Goal: Task Accomplishment & Management: Use online tool/utility

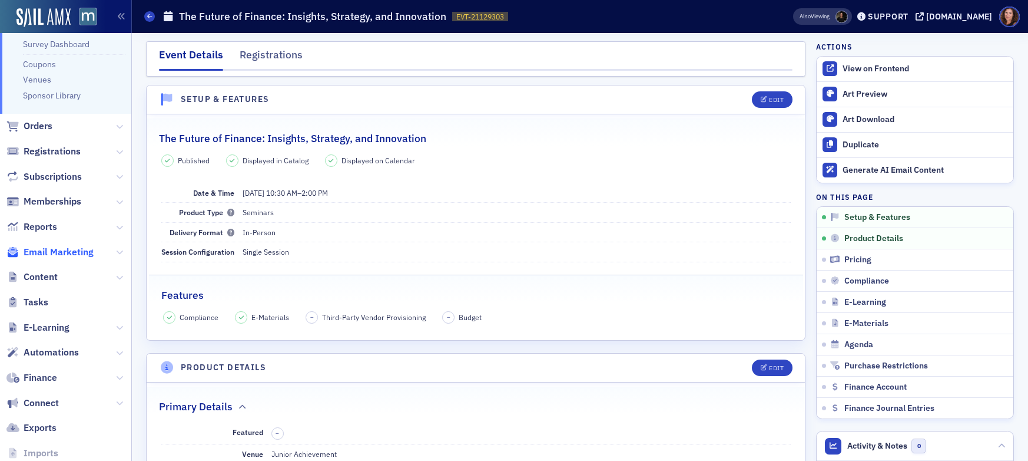
scroll to position [187, 0]
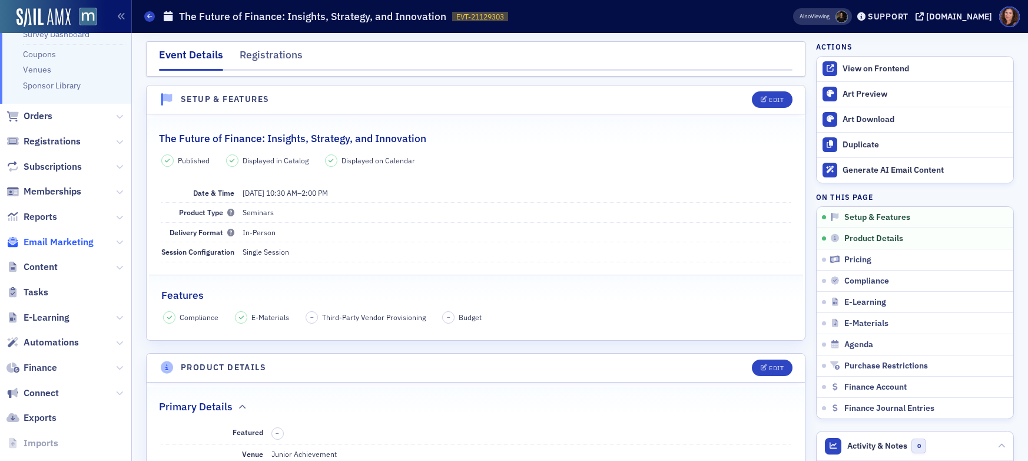
click at [67, 243] on span "Email Marketing" at bounding box center [59, 242] width 70 height 13
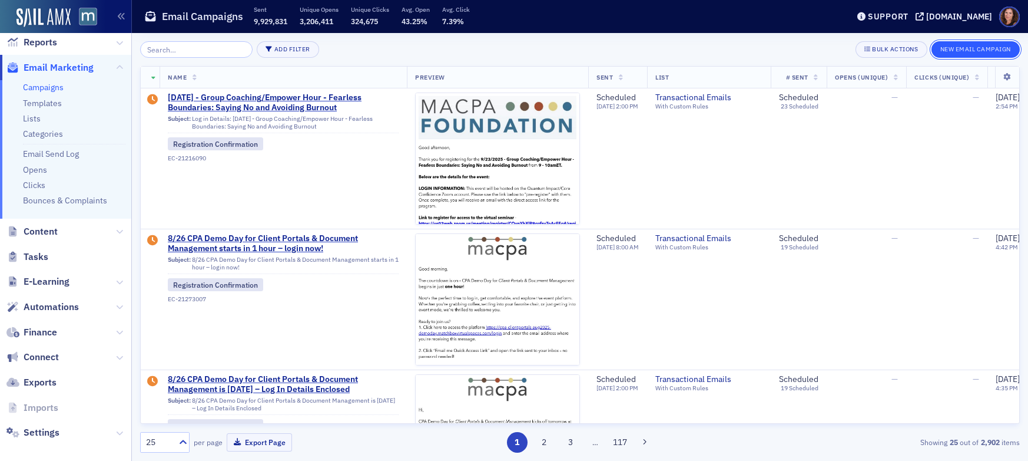
click at [981, 48] on button "New Email Campaign" at bounding box center [976, 49] width 88 height 16
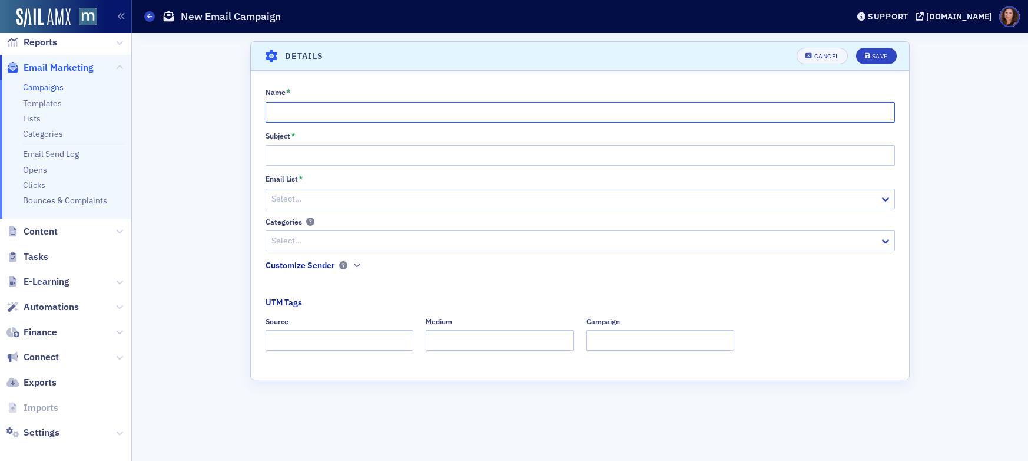
click at [453, 109] on input "Name *" at bounding box center [581, 112] width 630 height 21
type input "MACPA's EBP Audit Q&A Post Event Email"
paste input "Good morning, Thank you for participating in [DATE] EBP Audit member session. W…"
type input "Good morning, Thank you for participating in [DATE] EBP Audit member session. W…"
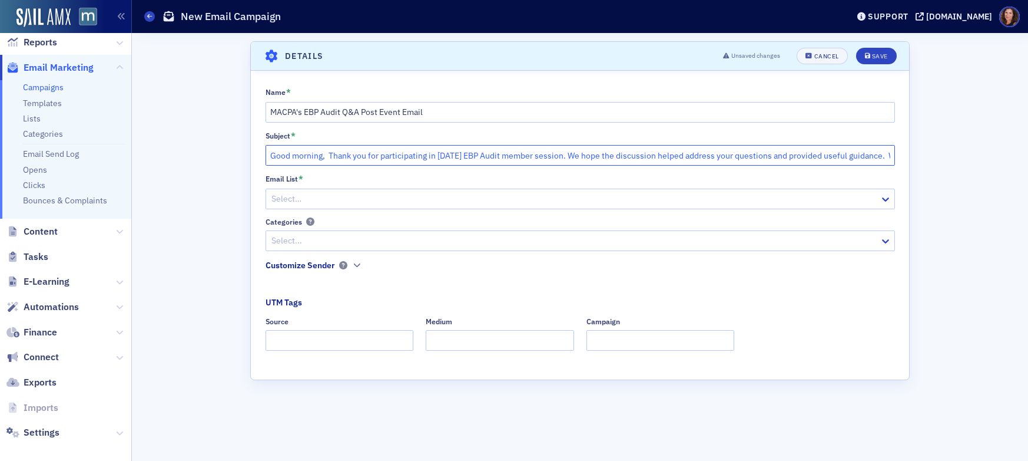
scroll to position [0, 1896]
click at [482, 157] on input "Good morning, Thank you for participating in [DATE] EBP Audit member session. W…" at bounding box center [581, 155] width 630 height 21
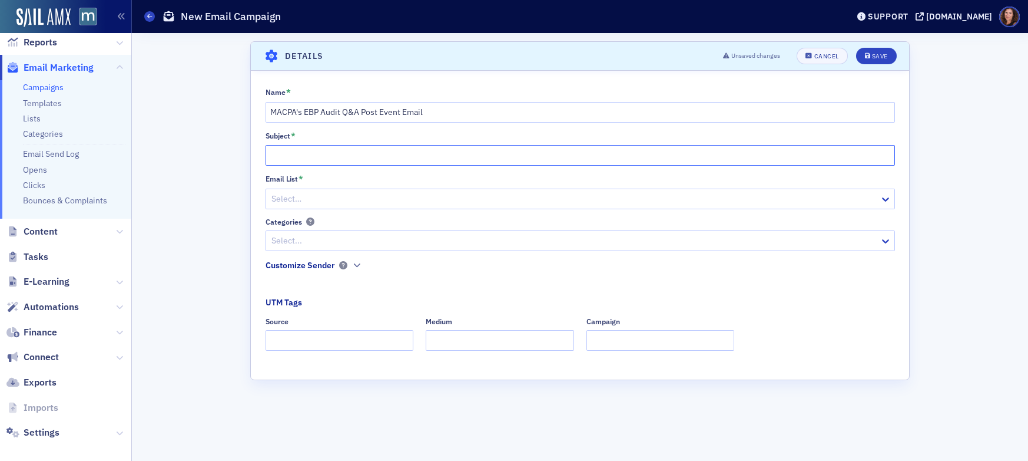
click at [339, 154] on input "Subject *" at bounding box center [581, 155] width 630 height 21
paste input "Thank you for joining us – We’d love your feedback"
type input "Thank you for joining us – We’d love your feedback"
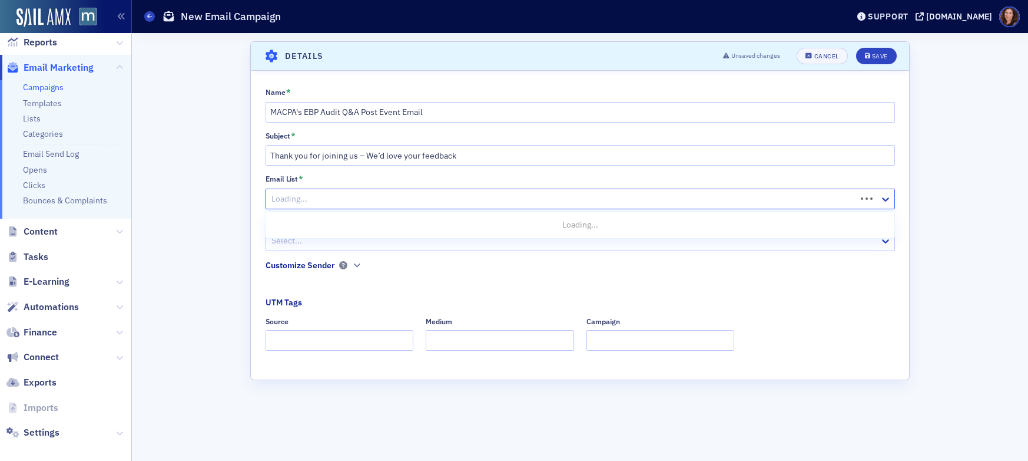
click at [308, 199] on div at bounding box center [562, 198] width 585 height 15
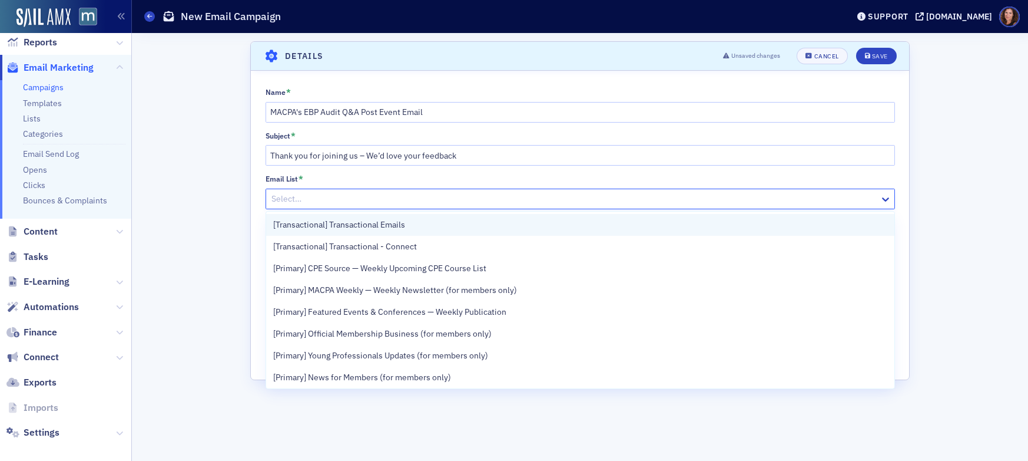
click at [349, 227] on span "[Transactional] Transactional Emails" at bounding box center [339, 225] width 132 height 12
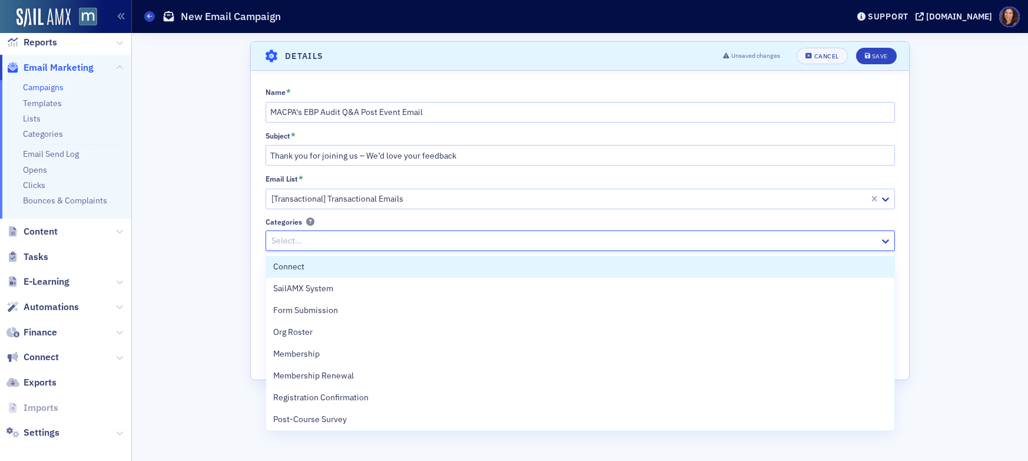
click at [352, 236] on div at bounding box center [574, 240] width 608 height 15
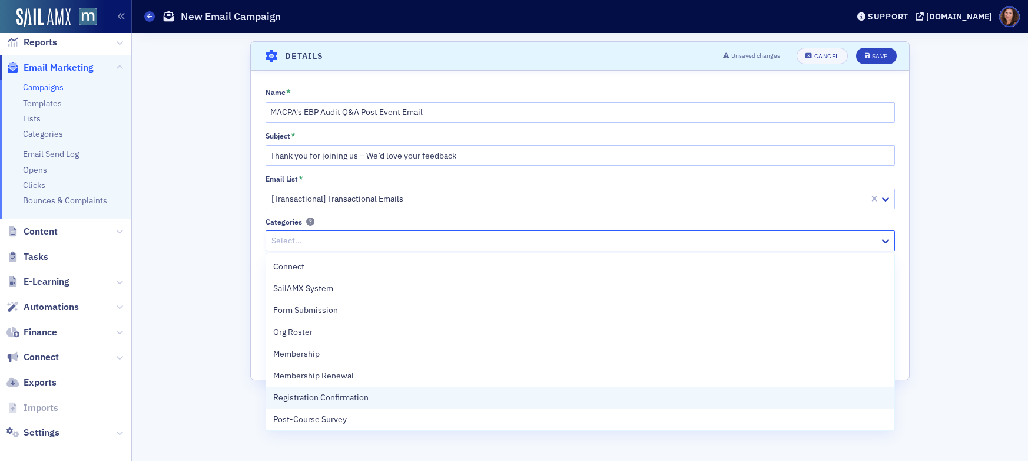
click at [361, 398] on span "Registration Confirmation" at bounding box center [320, 397] width 95 height 12
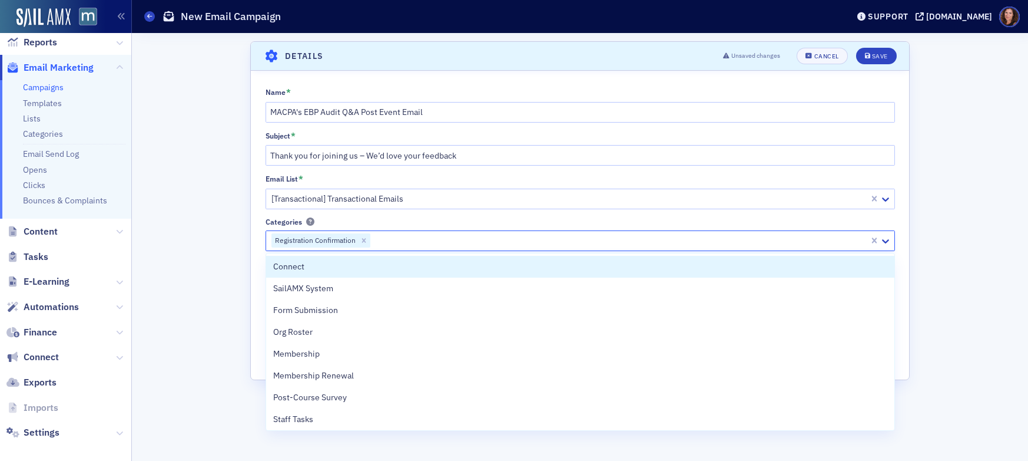
click at [413, 212] on div "Name * MACPA's EBP Audit Q&A Post Event Email Subject * Thank you for joining u…" at bounding box center [580, 223] width 658 height 272
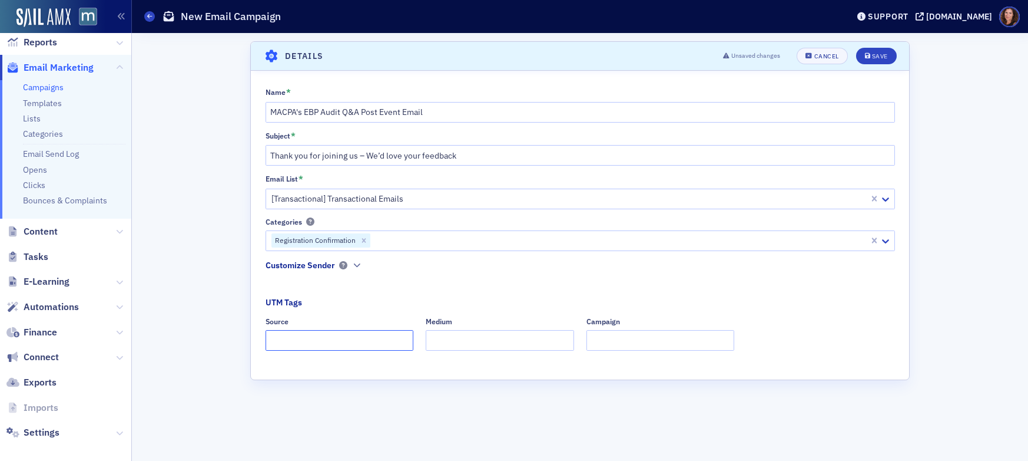
click at [313, 339] on input "Source" at bounding box center [340, 340] width 148 height 21
type input "dedicated"
type input "email"
type input "EBP Audit Q&A Post Event Email"
click at [880, 53] on div "Save" at bounding box center [880, 56] width 16 height 6
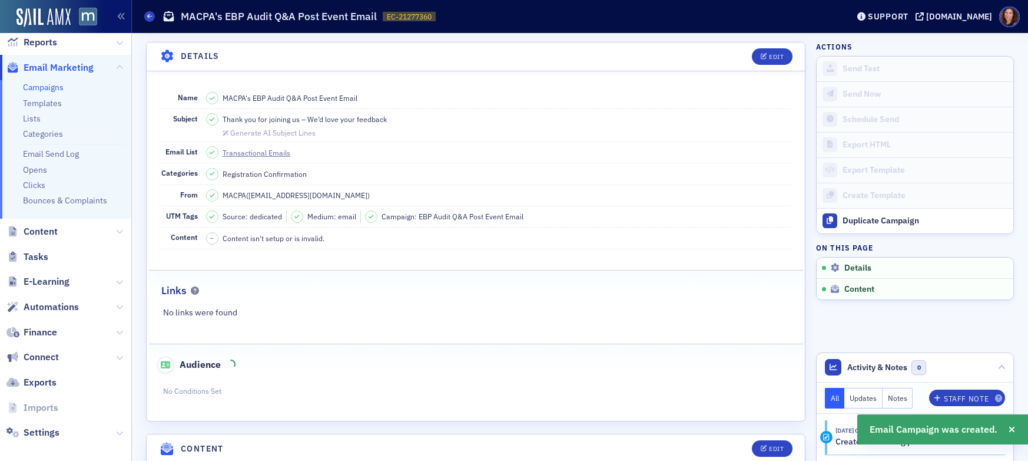
scroll to position [55, 0]
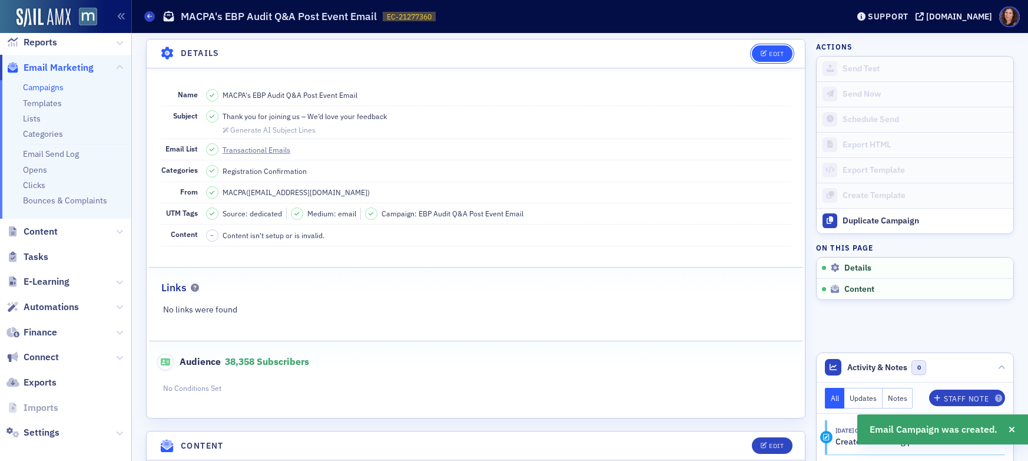
click at [760, 49] on button "Edit" at bounding box center [772, 53] width 41 height 16
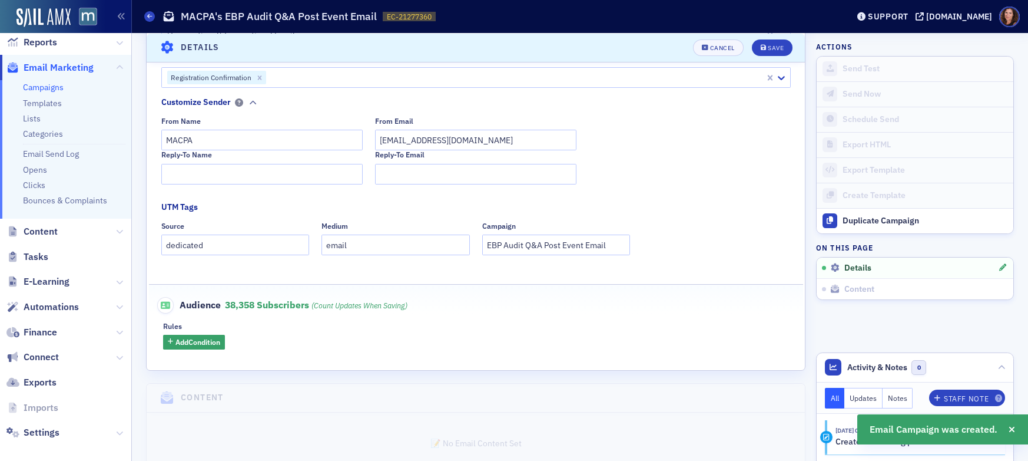
scroll to position [252, 0]
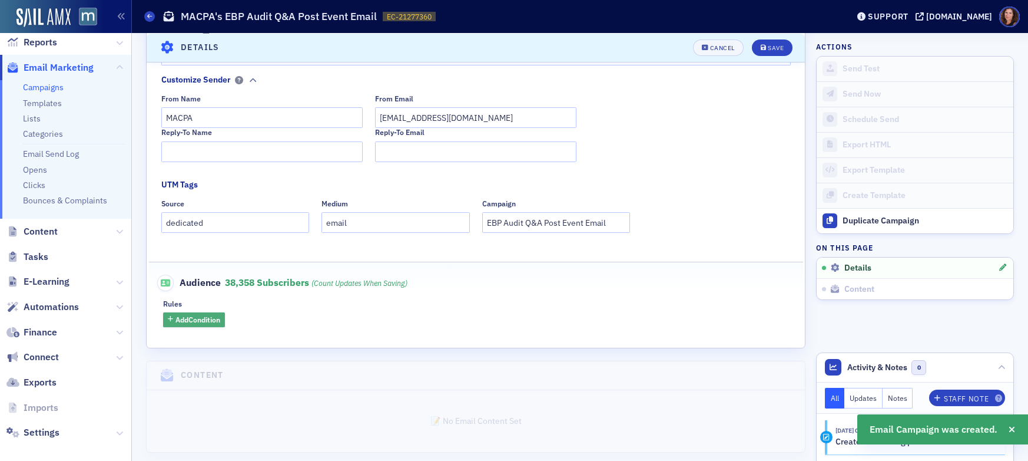
drag, startPoint x: 212, startPoint y: 322, endPoint x: 220, endPoint y: 321, distance: 7.7
click at [212, 322] on span "Add Condition" at bounding box center [198, 319] width 45 height 11
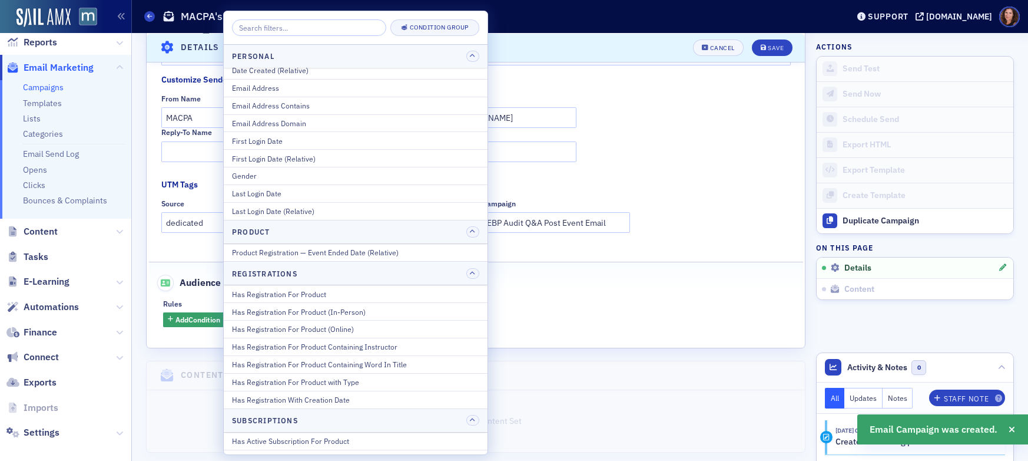
scroll to position [1478, 0]
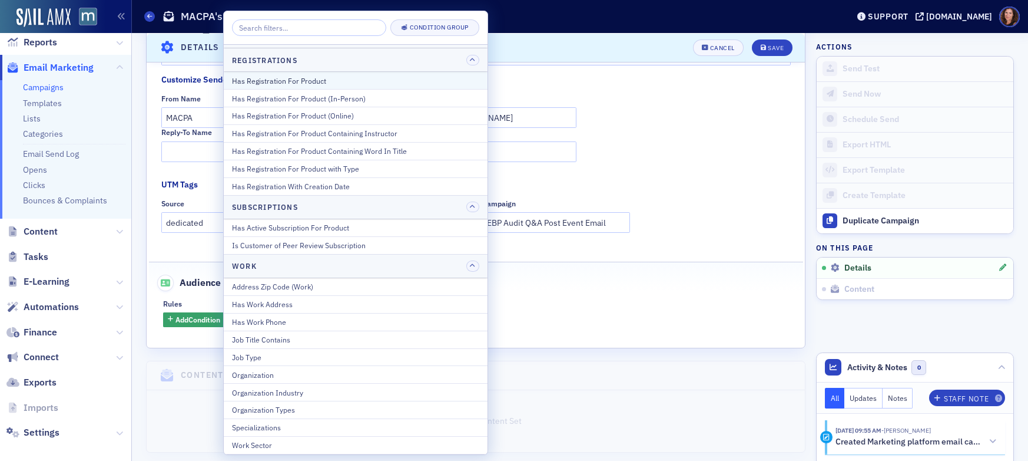
click at [330, 82] on div "Has Registration For Product" at bounding box center [355, 80] width 247 height 11
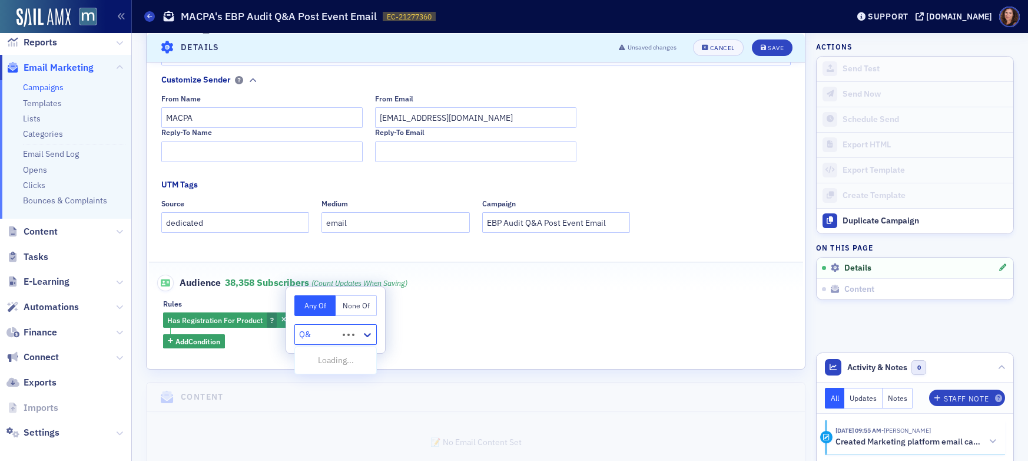
type input "Q&A"
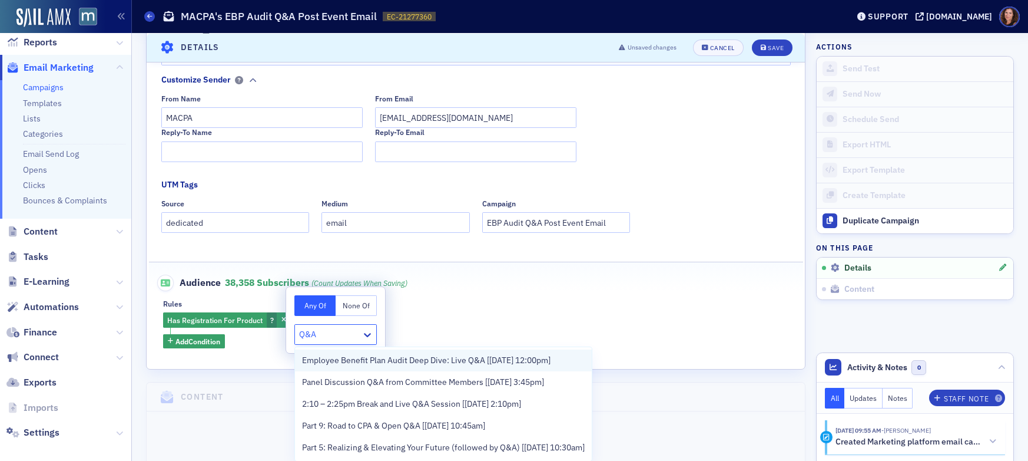
click at [457, 361] on span "Employee Benefit Plan Audit Deep Dive: Live Q&A [[DATE] 12:00pm]" at bounding box center [426, 360] width 249 height 12
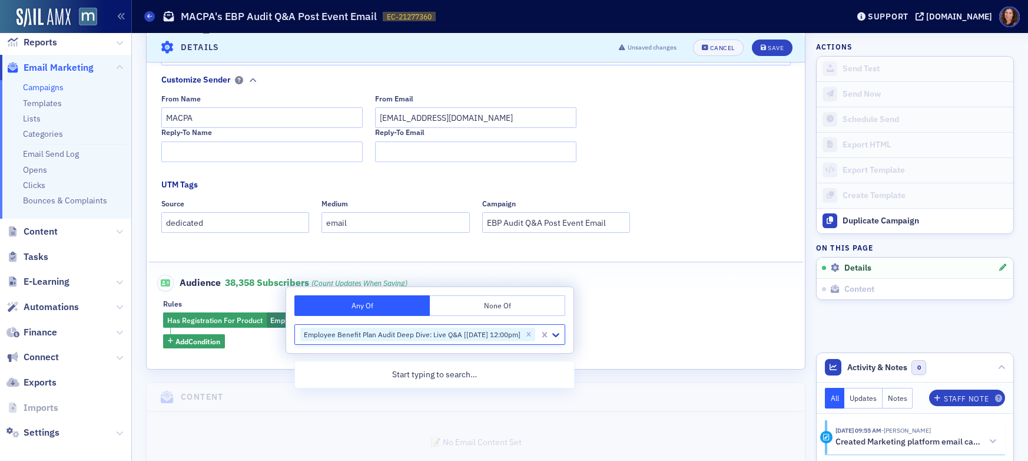
click at [648, 319] on div "Has Registration For Product Employee Benefit Plan Audit Deep Dive: Live Q&A [[…" at bounding box center [476, 330] width 626 height 36
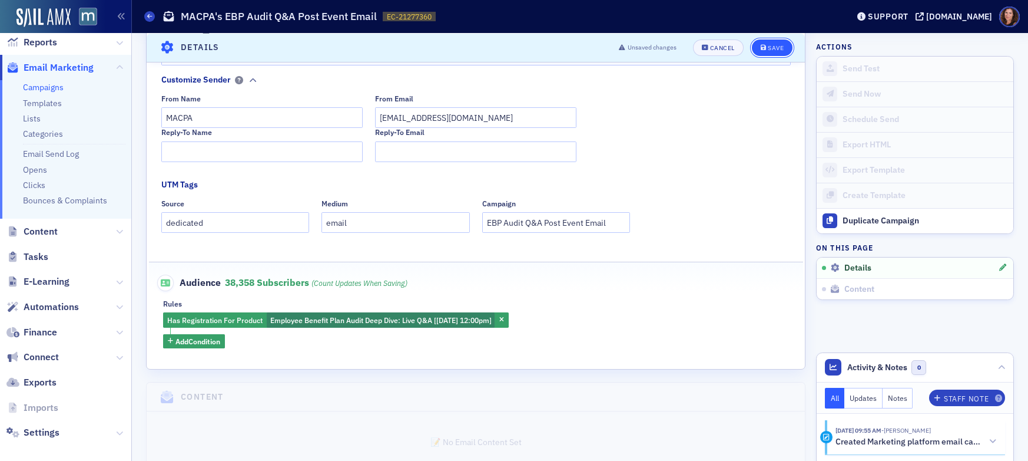
click at [761, 48] on icon "submit" at bounding box center [764, 47] width 6 height 6
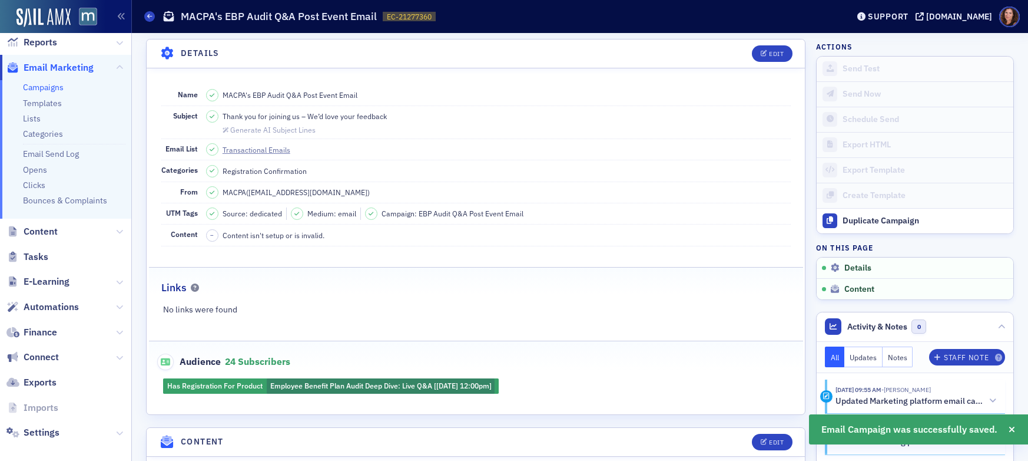
scroll to position [134, 0]
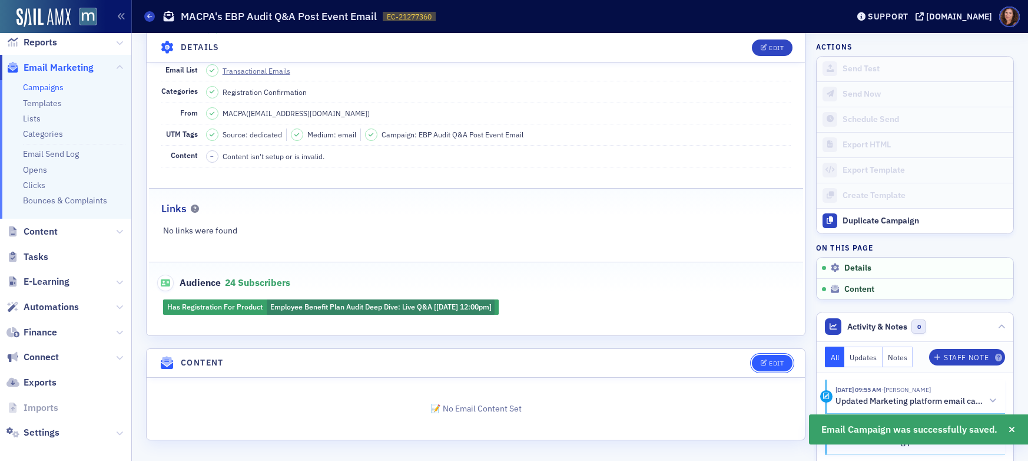
click at [761, 360] on icon "button" at bounding box center [764, 363] width 7 height 6
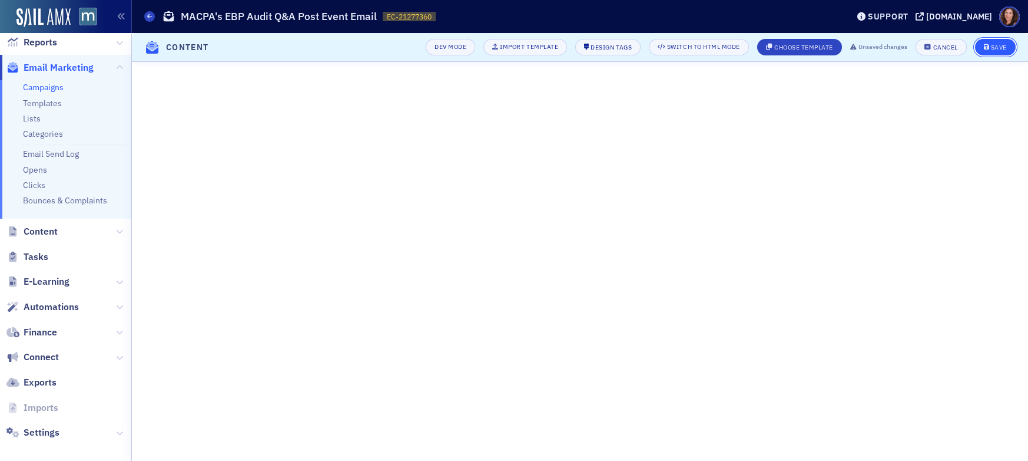
click at [1003, 46] on div "Save" at bounding box center [999, 47] width 16 height 6
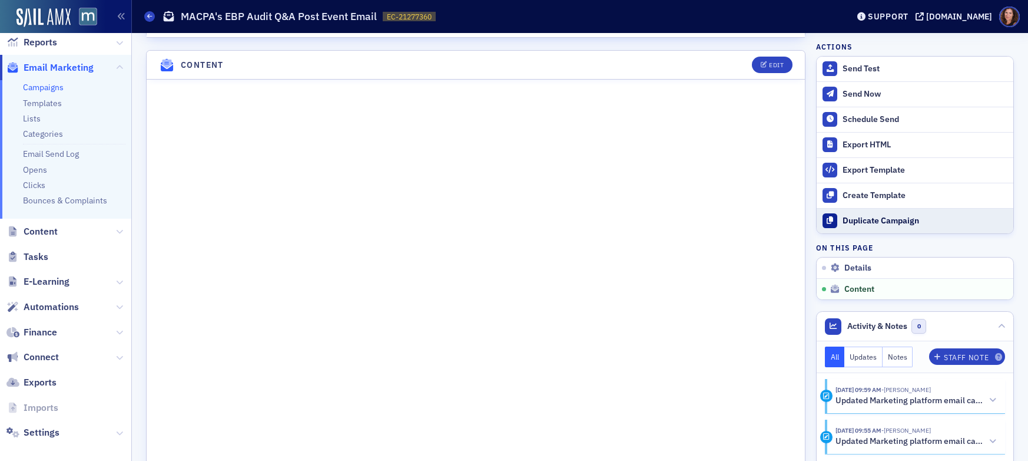
scroll to position [436, 0]
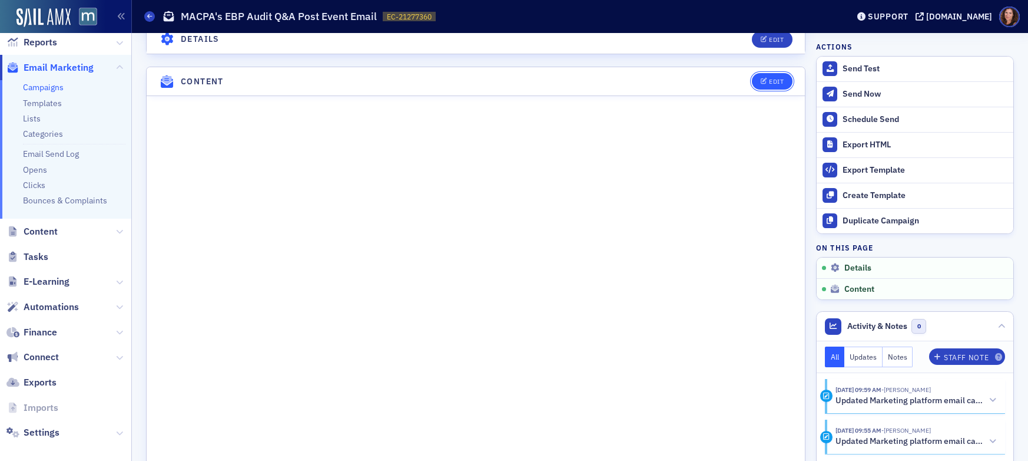
click at [769, 82] on div "Edit" at bounding box center [776, 81] width 15 height 6
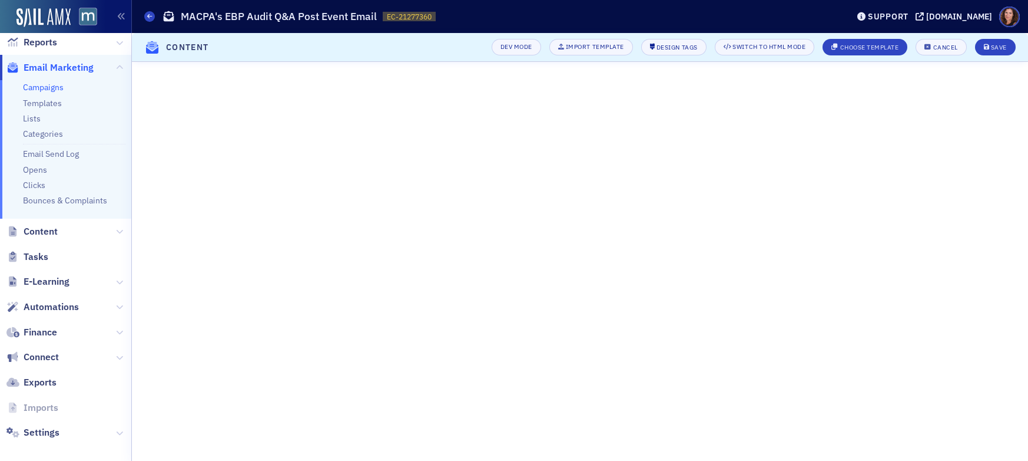
scroll to position [51, 0]
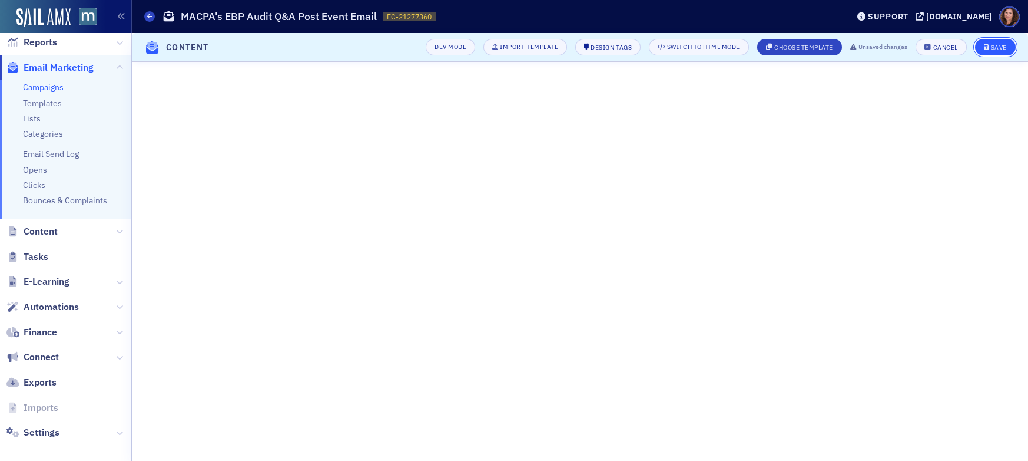
click at [991, 44] on div "Save" at bounding box center [999, 47] width 16 height 6
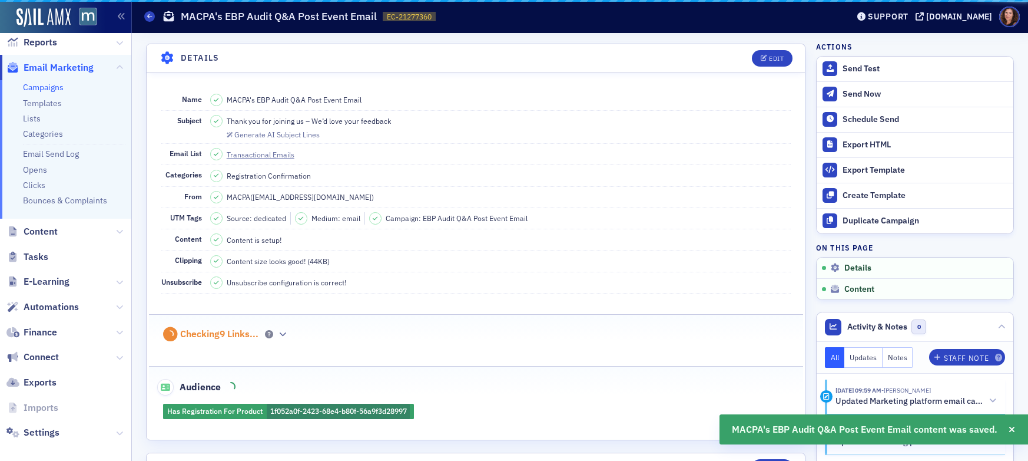
scroll to position [464, 0]
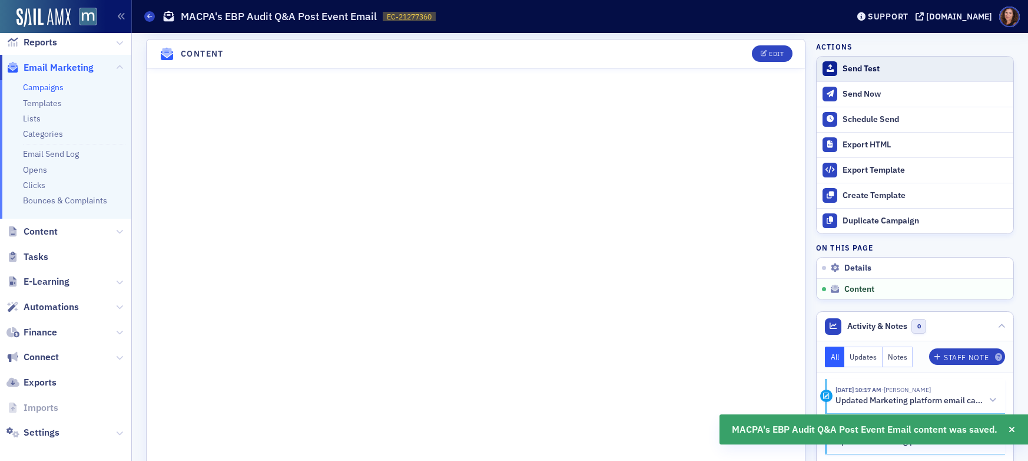
click at [852, 67] on div "Send Test" at bounding box center [925, 69] width 165 height 11
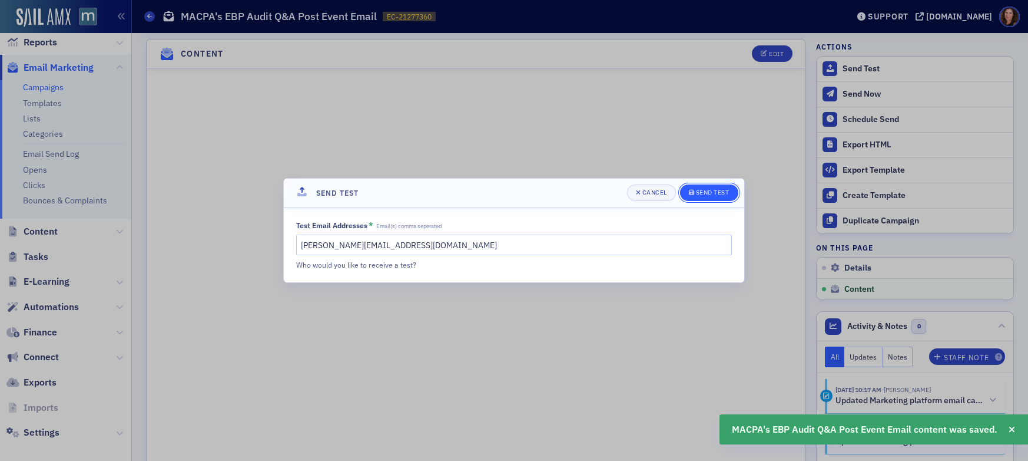
click at [723, 190] on div "Send Test" at bounding box center [713, 192] width 34 height 6
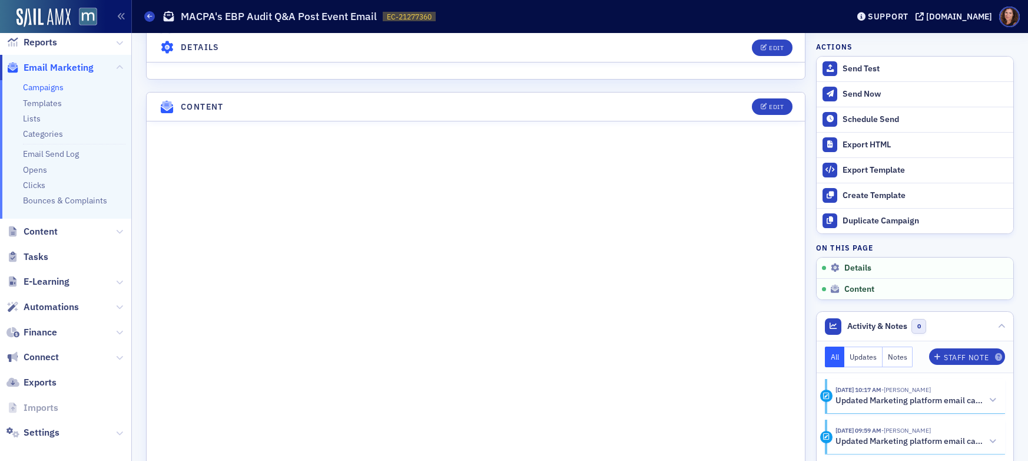
click at [45, 88] on link "Campaigns" at bounding box center [43, 87] width 41 height 11
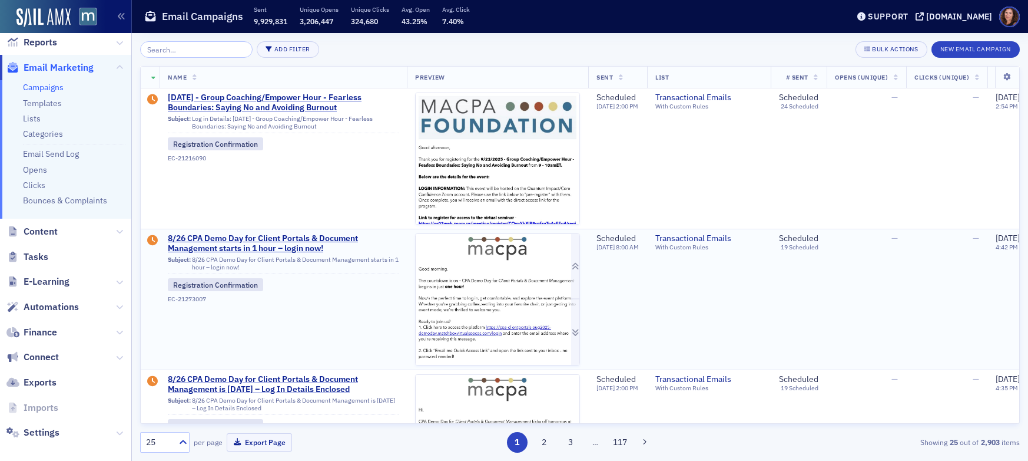
scroll to position [187, 0]
